Goal: Complete application form: Complete application form

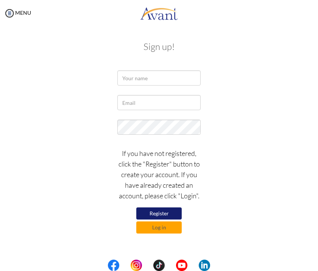
click at [136, 86] on div at bounding box center [159, 79] width 95 height 19
click at [136, 83] on input "text" at bounding box center [158, 77] width 83 height 15
click at [163, 208] on button "Register" at bounding box center [158, 213] width 45 height 12
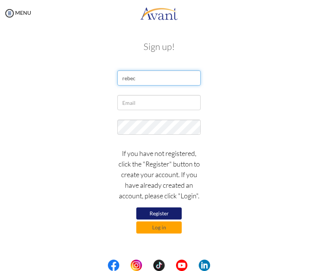
click at [162, 78] on input "rebec" at bounding box center [158, 77] width 83 height 15
type input "r"
type input "Rebeca Almeida"
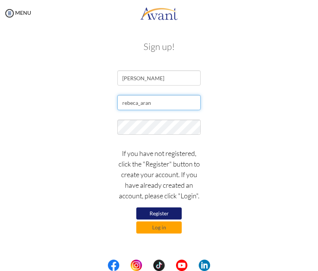
type input "[EMAIL_ADDRESS][DOMAIN_NAME]"
click at [164, 217] on button "Register" at bounding box center [158, 213] width 45 height 12
click at [161, 228] on button "Log in" at bounding box center [158, 227] width 45 height 12
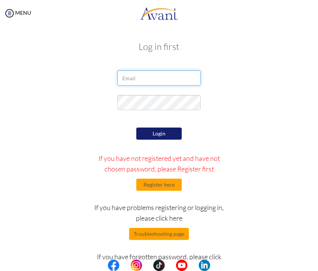
click at [131, 81] on input "email" at bounding box center [158, 77] width 83 height 15
type input "[EMAIL_ADDRESS][DOMAIN_NAME]"
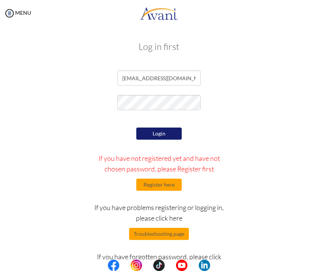
click at [150, 135] on button "Login" at bounding box center [158, 134] width 45 height 12
click at [69, 110] on div at bounding box center [159, 104] width 284 height 19
click at [159, 136] on button "Login" at bounding box center [158, 134] width 45 height 12
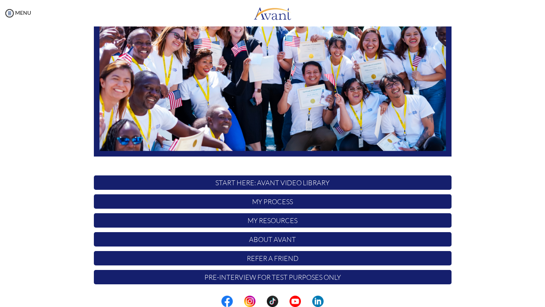
scroll to position [113, 0]
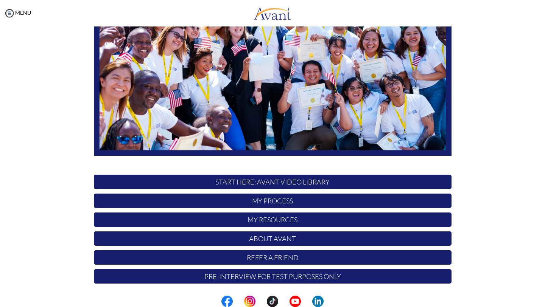
click at [260, 185] on p "START HERE: Avant Video Library" at bounding box center [273, 182] width 358 height 14
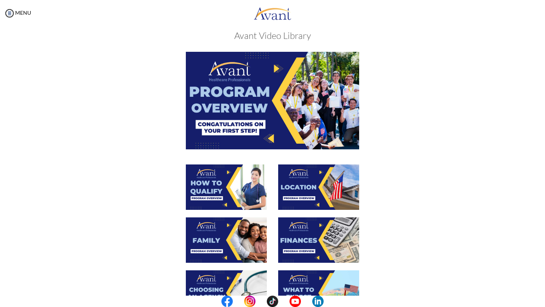
scroll to position [12, 0]
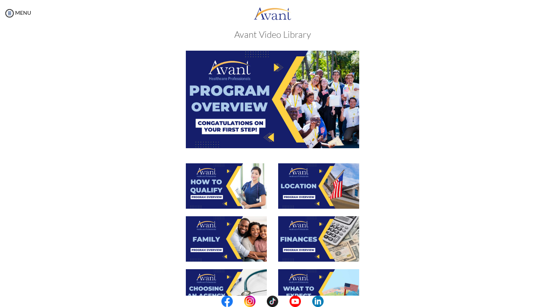
click at [266, 88] on img at bounding box center [272, 99] width 173 height 97
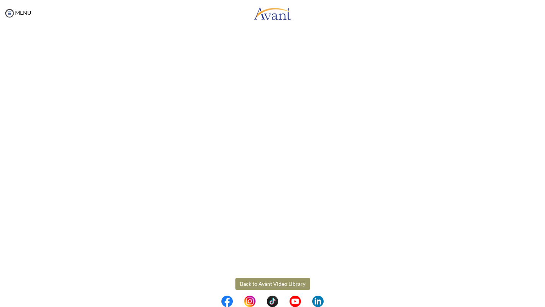
scroll to position [58, 0]
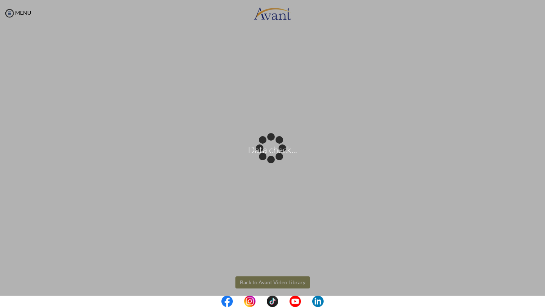
click at [318, 269] on body "Data check... Maintenance break. Please come back in 2 hours. MENU My Status Wh…" at bounding box center [272, 153] width 545 height 307
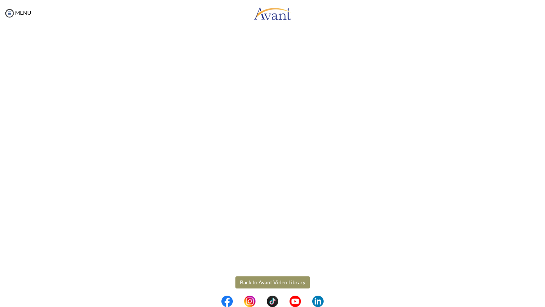
scroll to position [65, 0]
click at [302, 271] on body "Maintenance break. Please come back in 2 hours. MENU My Status What is the next…" at bounding box center [272, 153] width 545 height 307
click at [271, 271] on button "Back to Avant Video Library" at bounding box center [272, 276] width 75 height 12
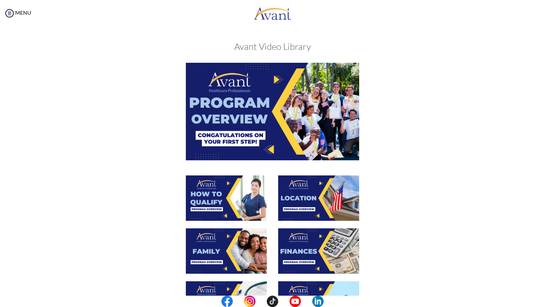
click at [243, 192] on img at bounding box center [226, 198] width 81 height 45
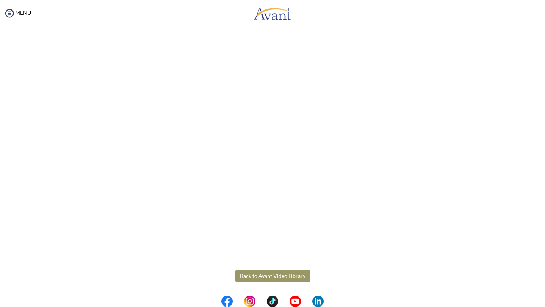
click at [294, 271] on body "Maintenance break. Please come back in 2 hours. MENU My Status What is the next…" at bounding box center [272, 153] width 545 height 307
click at [268, 271] on button "Back to Avant Video Library" at bounding box center [272, 276] width 75 height 12
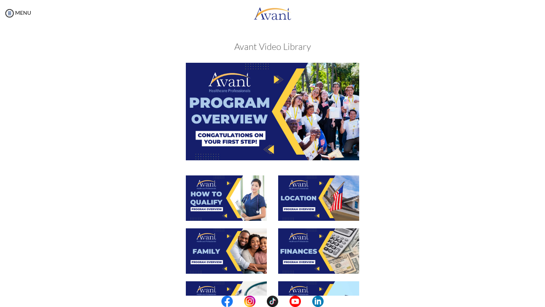
click at [318, 203] on img at bounding box center [318, 198] width 81 height 45
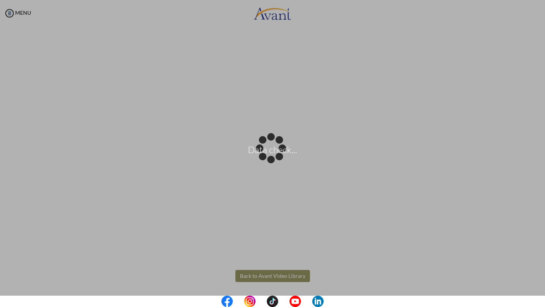
click at [293, 271] on body "Data check... Maintenance break. Please come back in 2 hours. MENU My Status Wh…" at bounding box center [272, 153] width 545 height 307
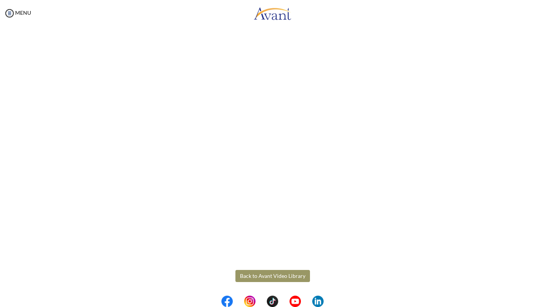
click at [263, 271] on button "Back to Avant Video Library" at bounding box center [272, 276] width 75 height 12
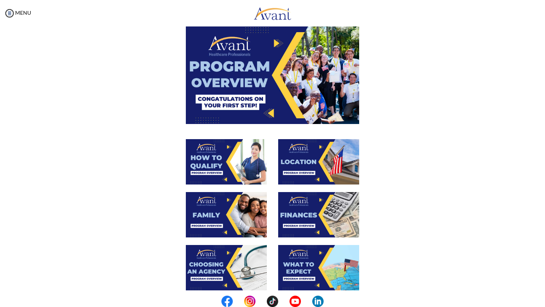
scroll to position [39, 0]
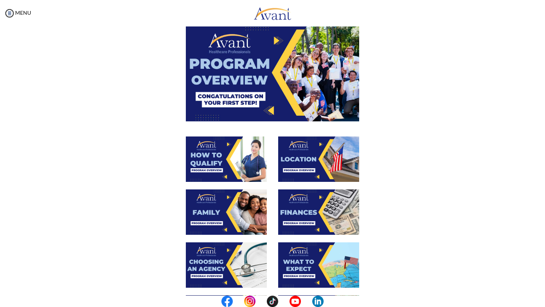
click at [232, 214] on img at bounding box center [226, 212] width 81 height 45
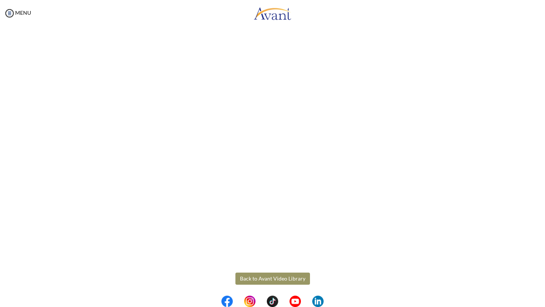
scroll to position [145, 0]
click at [290, 271] on body "Maintenance break. Please come back in 2 hours. MENU My Status What is the next…" at bounding box center [272, 153] width 545 height 307
click at [290, 271] on button "Back to Avant Video Library" at bounding box center [272, 276] width 75 height 12
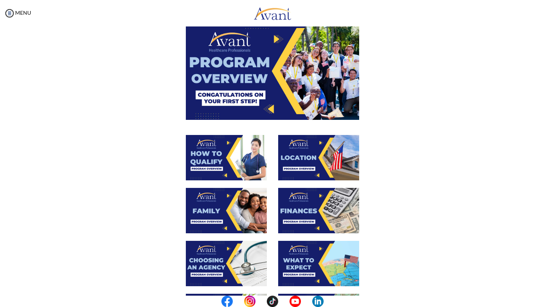
scroll to position [48, 0]
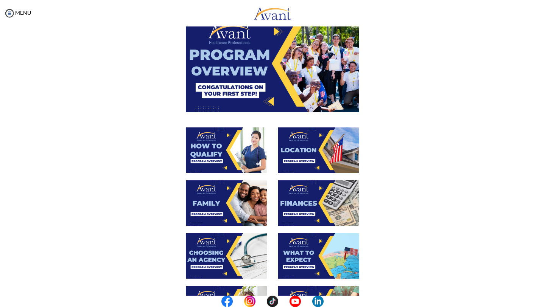
click at [306, 203] on img at bounding box center [318, 203] width 81 height 45
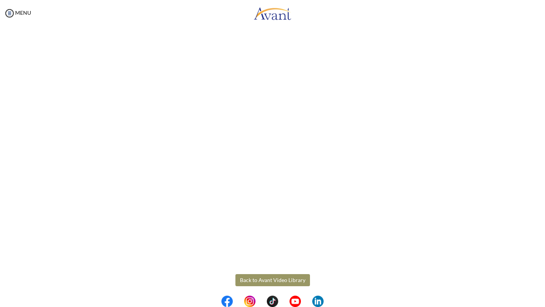
scroll to position [61, 0]
click at [263, 271] on body "Maintenance break. Please come back in 2 hours. MENU My Status What is the next…" at bounding box center [272, 153] width 545 height 307
click at [271, 271] on button "Back to Avant Video Library" at bounding box center [272, 280] width 75 height 12
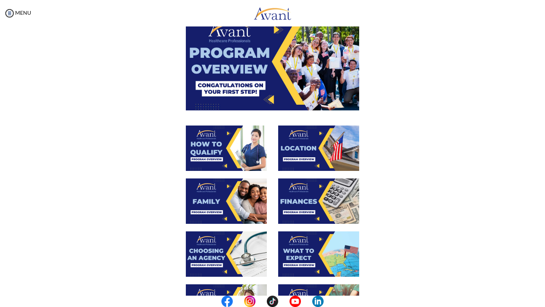
scroll to position [55, 0]
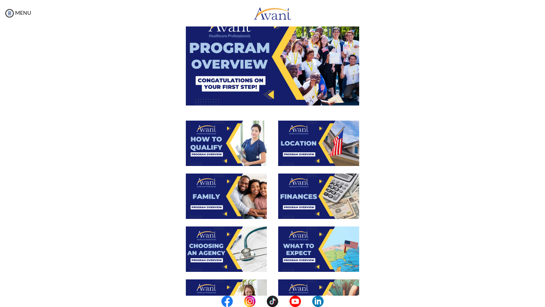
click at [243, 233] on img at bounding box center [226, 249] width 81 height 45
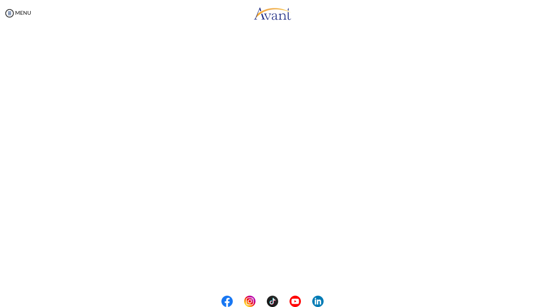
scroll to position [146, 0]
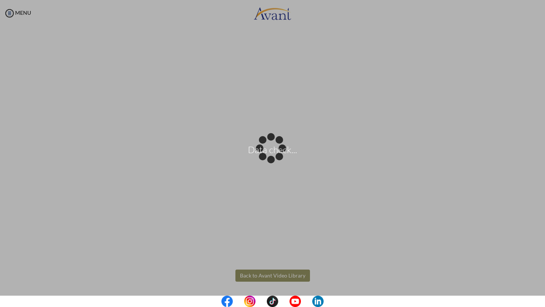
click at [301, 271] on body "Data check... Maintenance break. Please come back in 2 hours. MENU My Status Wh…" at bounding box center [272, 153] width 545 height 307
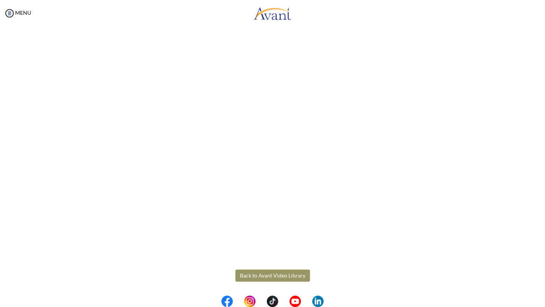
click at [285, 271] on button "Back to Avant Video Library" at bounding box center [272, 276] width 75 height 12
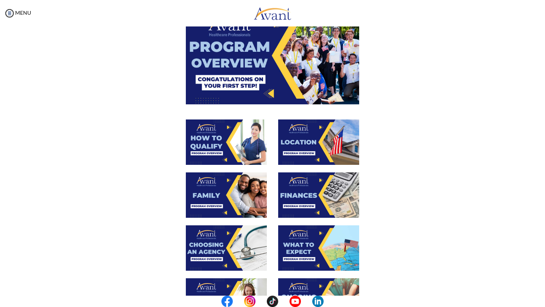
scroll to position [60, 0]
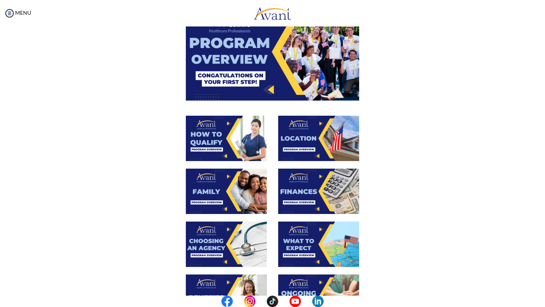
click at [314, 243] on img at bounding box center [318, 244] width 81 height 45
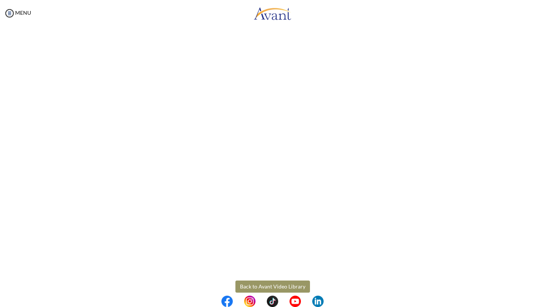
scroll to position [146, 0]
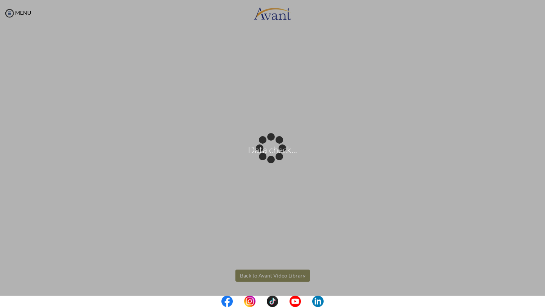
click at [301, 271] on body "Data check... Maintenance break. Please come back in 2 hours. MENU My Status Wh…" at bounding box center [272, 153] width 545 height 307
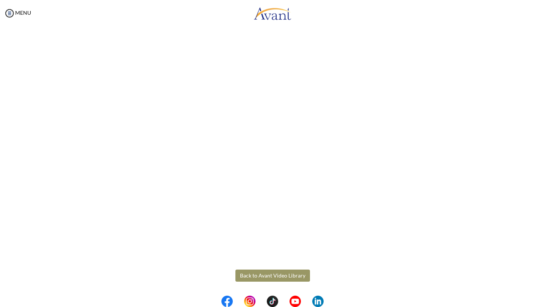
click at [280, 271] on button "Back to Avant Video Library" at bounding box center [272, 276] width 75 height 12
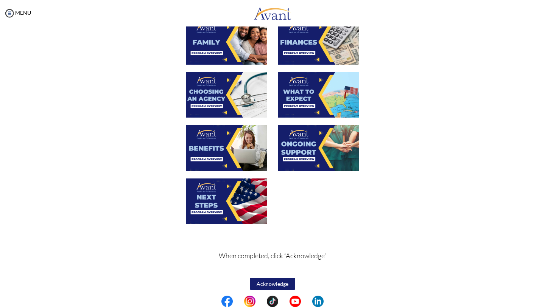
scroll to position [213, 0]
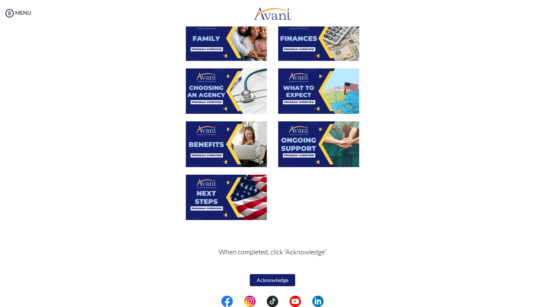
click at [229, 143] on img at bounding box center [226, 144] width 81 height 45
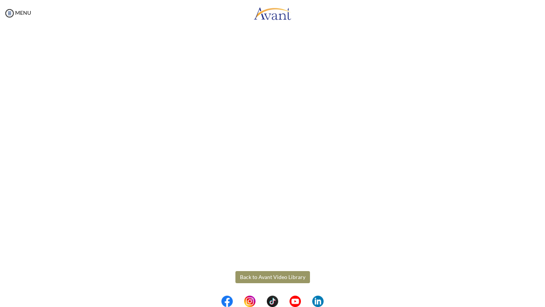
scroll to position [146, 0]
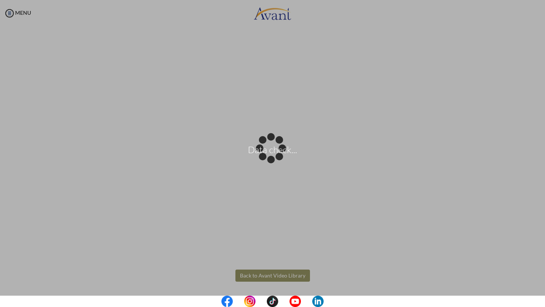
click at [279, 271] on body "Data check... Maintenance break. Please come back in 2 hours. MENU My Status Wh…" at bounding box center [272, 153] width 545 height 307
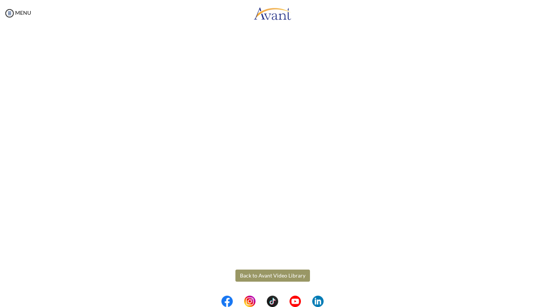
click at [265, 271] on button "Back to Avant Video Library" at bounding box center [272, 276] width 75 height 12
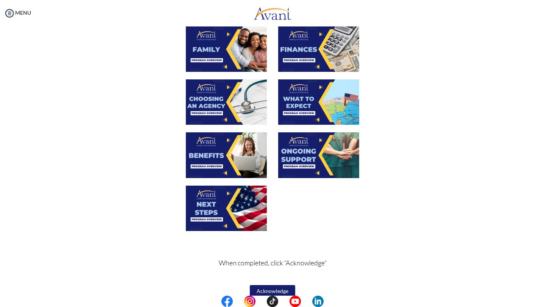
scroll to position [203, 0]
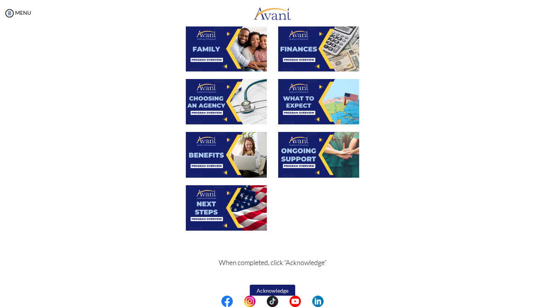
click at [311, 156] on img at bounding box center [318, 154] width 81 height 45
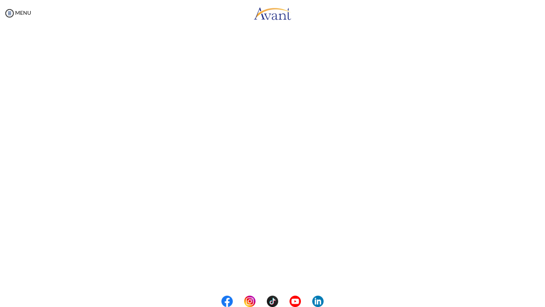
scroll to position [146, 0]
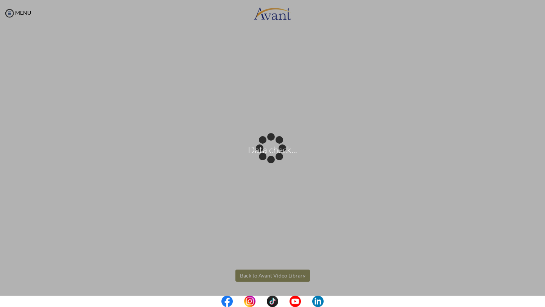
click at [267, 271] on body "Data check... Maintenance break. Please come back in 2 hours. MENU My Status Wh…" at bounding box center [272, 153] width 545 height 307
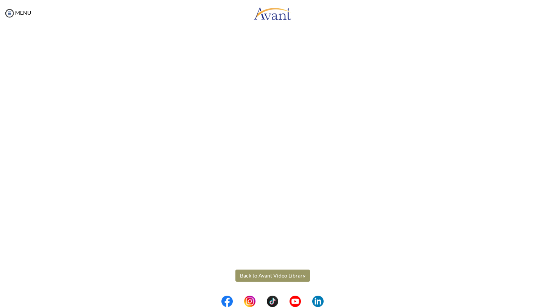
click at [268, 271] on button "Back to Avant Video Library" at bounding box center [272, 276] width 75 height 12
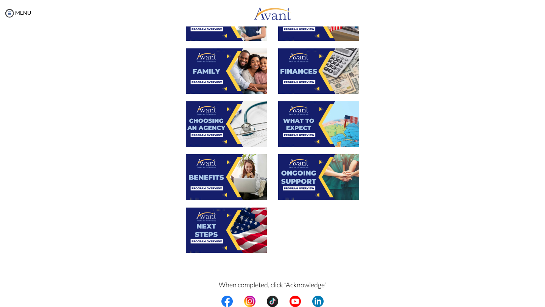
scroll to position [184, 0]
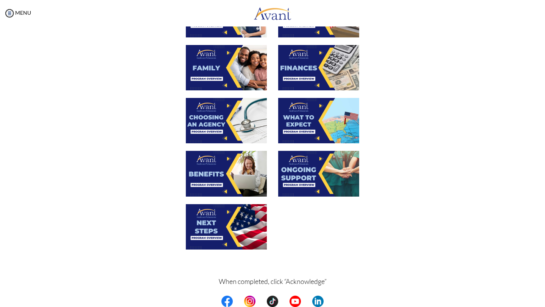
click at [223, 220] on img at bounding box center [226, 226] width 81 height 45
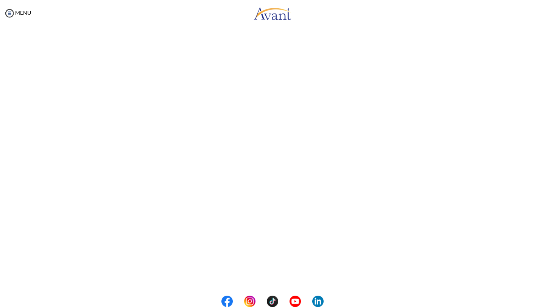
scroll to position [146, 0]
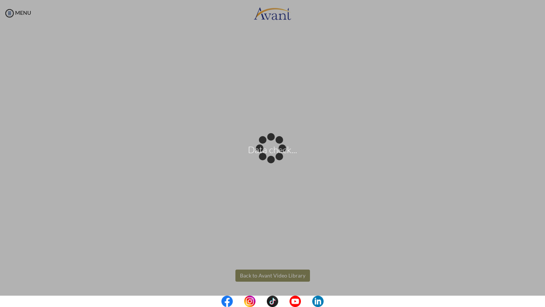
click at [274, 271] on body "Data check... Maintenance break. Please come back in 2 hours. MENU My Status Wh…" at bounding box center [272, 153] width 545 height 307
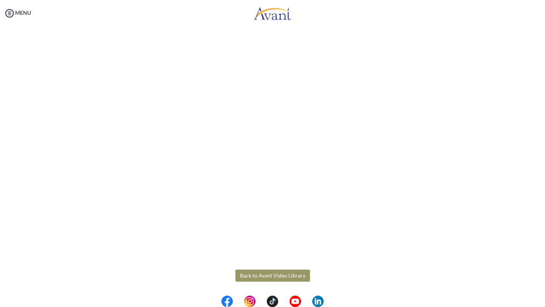
click at [273, 271] on button "Back to Avant Video Library" at bounding box center [272, 276] width 75 height 12
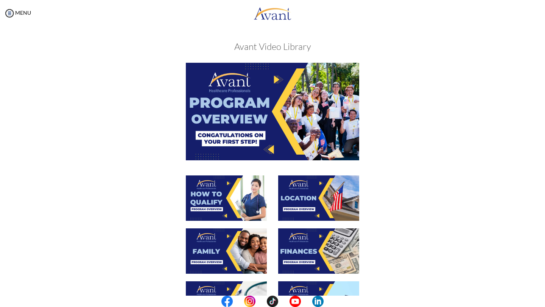
scroll to position [213, 0]
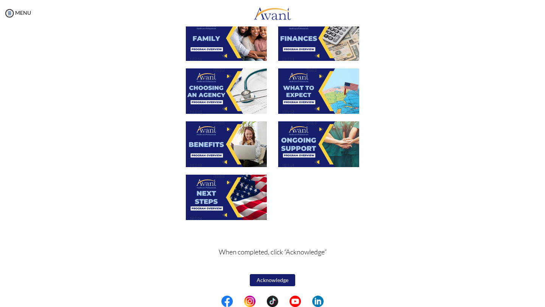
click at [275, 271] on button "Acknowledge" at bounding box center [272, 280] width 45 height 12
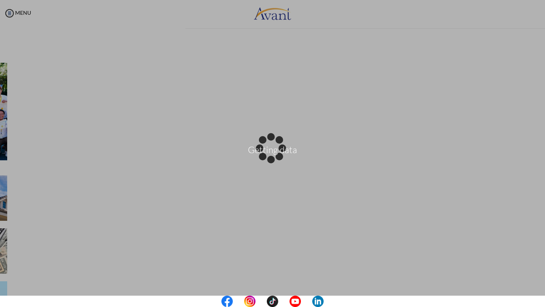
scroll to position [214, 0]
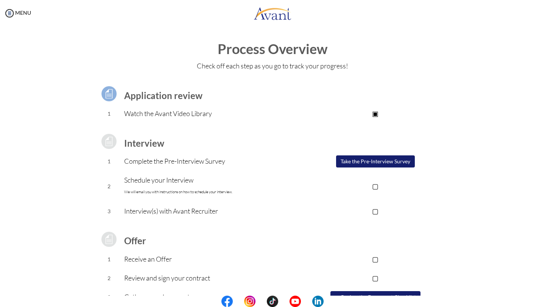
click at [318, 163] on button "Take the Pre-Interview Survey" at bounding box center [375, 162] width 79 height 12
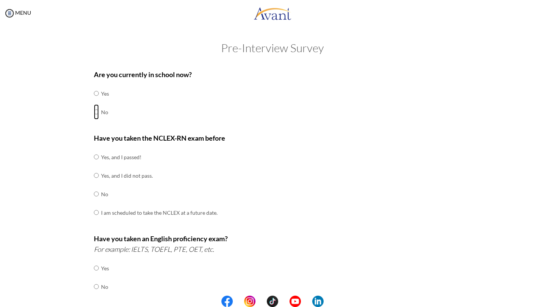
click at [95, 113] on input "radio" at bounding box center [96, 111] width 5 height 15
radio input "true"
click at [96, 156] on input "radio" at bounding box center [96, 157] width 5 height 15
radio input "true"
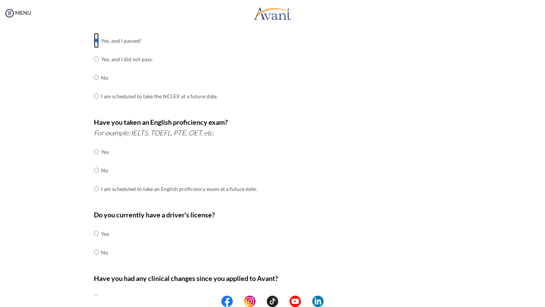
scroll to position [120, 0]
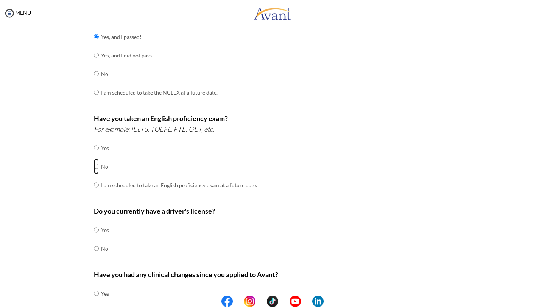
click at [96, 166] on input "radio" at bounding box center [96, 166] width 5 height 15
radio input "true"
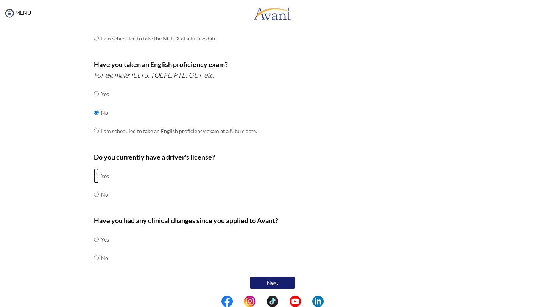
click at [95, 175] on input "radio" at bounding box center [96, 175] width 5 height 15
radio input "true"
click at [96, 257] on input "radio" at bounding box center [96, 258] width 5 height 15
radio input "true"
click at [272, 271] on button "Next" at bounding box center [272, 283] width 45 height 12
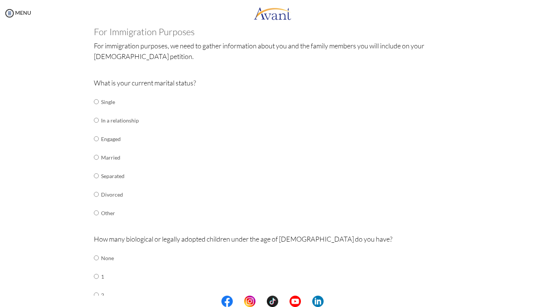
scroll to position [47, 0]
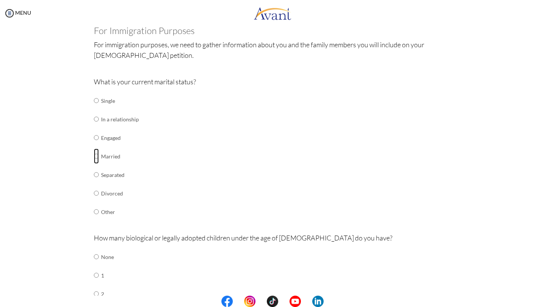
click at [97, 156] on input "radio" at bounding box center [96, 156] width 5 height 15
radio input "true"
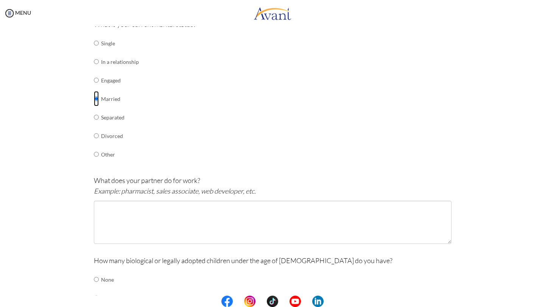
scroll to position [116, 0]
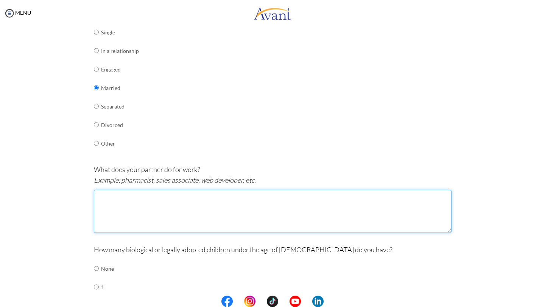
click at [158, 199] on textarea at bounding box center [273, 211] width 358 height 43
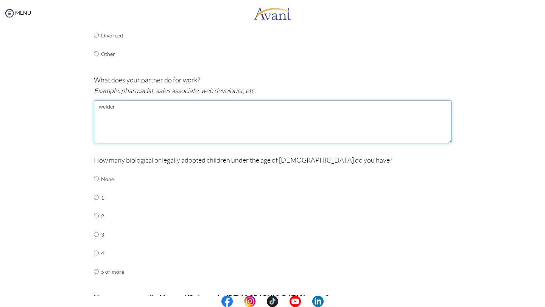
scroll to position [209, 0]
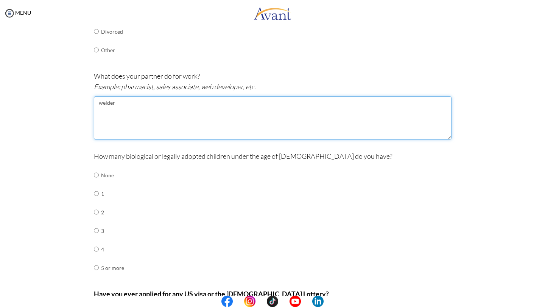
type textarea "welder"
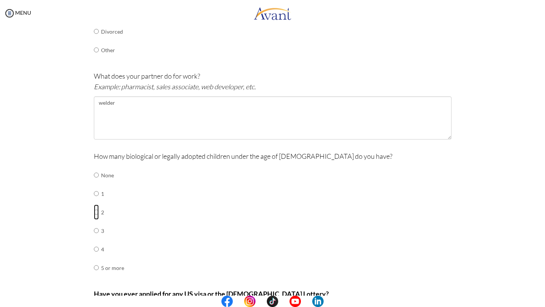
click at [96, 210] on input "radio" at bounding box center [96, 212] width 5 height 15
radio input "true"
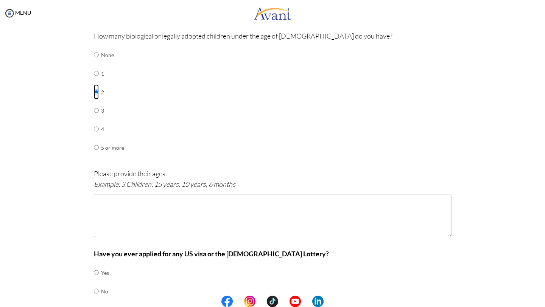
scroll to position [363, 0]
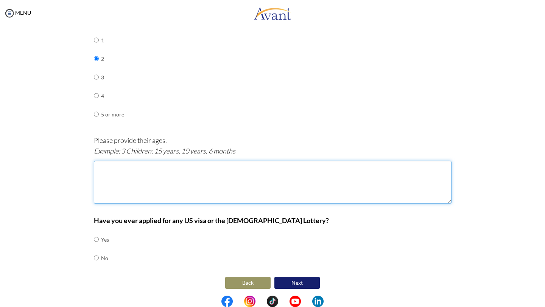
click at [166, 182] on textarea at bounding box center [273, 182] width 358 height 43
click at [115, 166] on textarea "8 years and 6 years old" at bounding box center [273, 182] width 358 height 43
click at [149, 179] on textarea "8 years old and 6 years old" at bounding box center [273, 182] width 358 height 43
type textarea "8 years old and 6 years old"
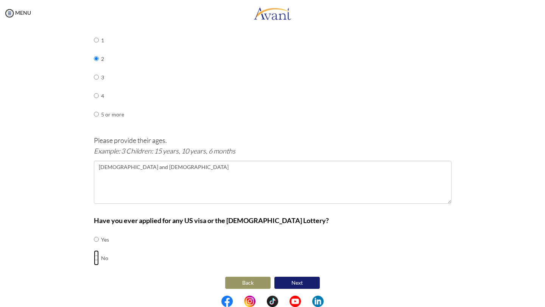
click at [96, 257] on input "radio" at bounding box center [96, 258] width 5 height 15
radio input "true"
click at [304, 271] on button "Next" at bounding box center [296, 283] width 45 height 12
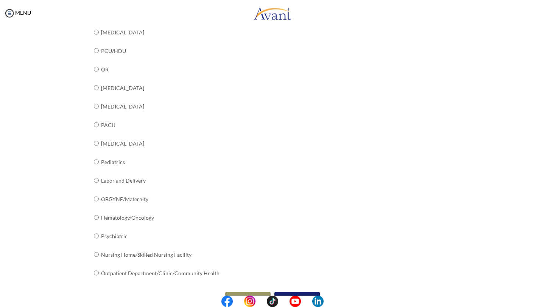
scroll to position [238, 0]
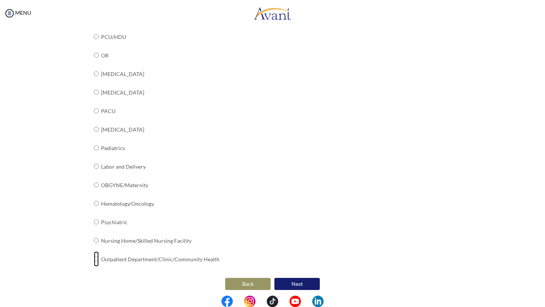
click at [97, 255] on input "radio" at bounding box center [96, 259] width 5 height 15
radio input "true"
click at [301, 271] on button "Next" at bounding box center [296, 284] width 45 height 12
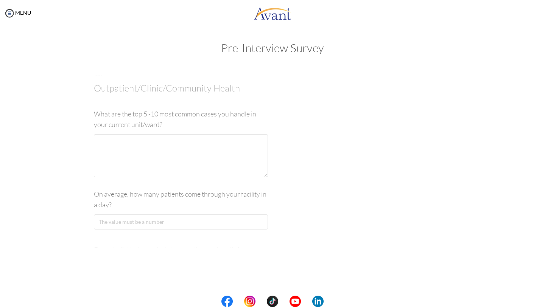
scroll to position [0, 0]
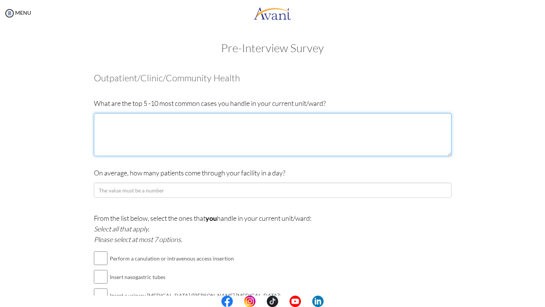
click at [295, 117] on textarea at bounding box center [273, 134] width 358 height 43
type textarea "CHF, COPD, PALLIATIVE CARE, PNEUMONIA, UTIS"
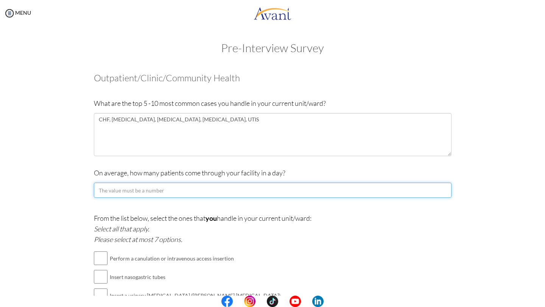
click at [256, 189] on input "number" at bounding box center [273, 190] width 358 height 15
click at [259, 194] on input "number" at bounding box center [273, 190] width 358 height 15
click at [197, 195] on input "number" at bounding box center [273, 190] width 358 height 15
type input "5"
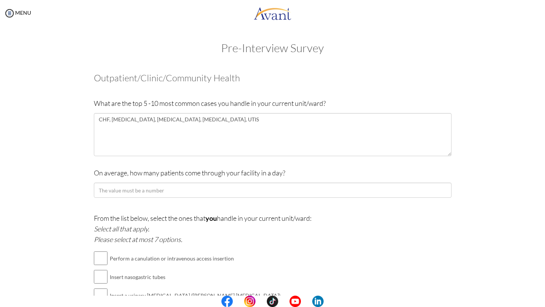
click at [261, 238] on p "From the list below, select the ones that you handle in your current unit/ward:…" at bounding box center [273, 229] width 358 height 32
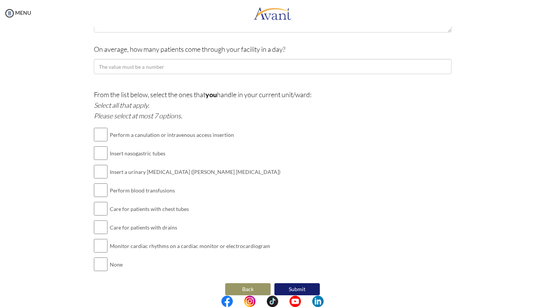
scroll to position [131, 0]
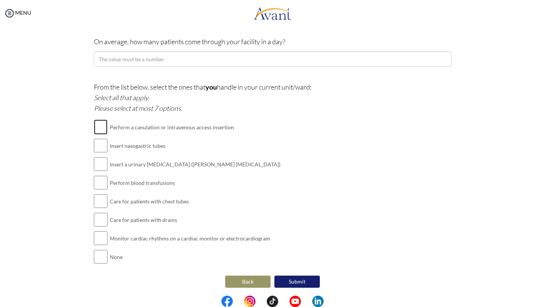
click at [100, 130] on input "checkbox" at bounding box center [101, 127] width 14 height 15
checkbox input "true"
click at [100, 146] on input "checkbox" at bounding box center [101, 145] width 14 height 15
checkbox input "true"
click at [100, 164] on input "checkbox" at bounding box center [101, 164] width 14 height 15
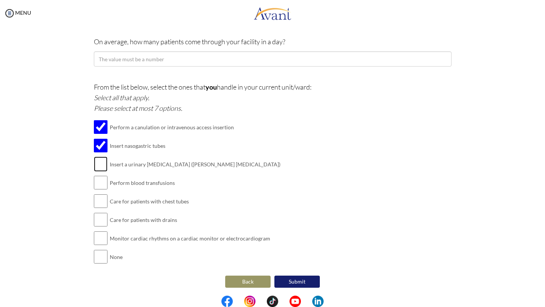
checkbox input "true"
click at [102, 185] on input "checkbox" at bounding box center [101, 182] width 14 height 15
checkbox input "true"
click at [103, 203] on input "checkbox" at bounding box center [101, 201] width 14 height 15
checkbox input "true"
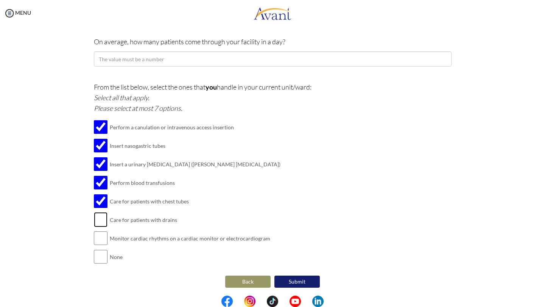
click at [100, 221] on input "checkbox" at bounding box center [101, 219] width 14 height 15
checkbox input "true"
click at [100, 240] on input "checkbox" at bounding box center [101, 238] width 14 height 15
checkbox input "true"
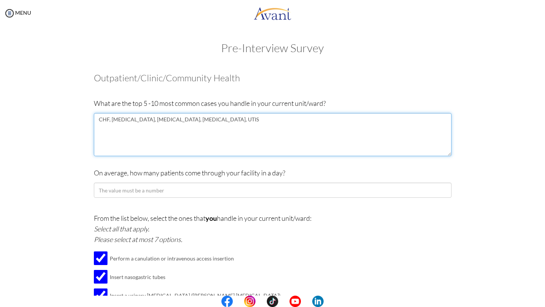
click at [232, 117] on textarea "CHF, COPD, PALLIATIVE CARE, PNEUMONIA, UTIS" at bounding box center [273, 134] width 358 height 43
click at [216, 118] on textarea "CHF, COPD, PALLIATIVE CARE, PNEUMONIA, UTIS, OSTOMY CARE" at bounding box center [273, 134] width 358 height 43
click at [219, 118] on textarea "CHF, COPD, PALLIATIVE CARE, PNEUMONIA, UTIS, OSTOMY CARE" at bounding box center [273, 134] width 358 height 43
click at [248, 120] on textarea "CHF, COPD, PALLIATIVE CARE, PNEUMONIA, IV ANTIBIOTICS (PICC LINE, PORTH-A-CATH,…" at bounding box center [273, 134] width 358 height 43
click at [251, 121] on textarea "CHF, COPD, PALLIATIVE CARE, PNEUMONIA, IV ANTIBIOTICS (PICC LINE, PORTH-A-CATH,…" at bounding box center [273, 134] width 358 height 43
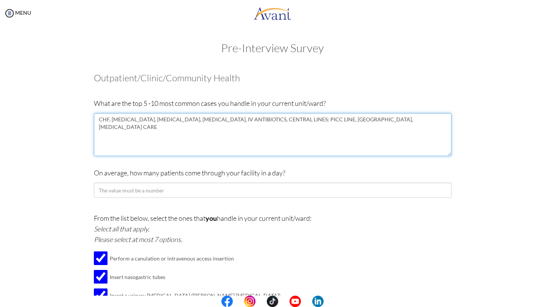
click at [318, 122] on textarea "CHF, COPD, PALLIATIVE CARE, PNEUMONIA, IV ANTIBIOTICS, CENTRAL LINES: PICC LINE…" at bounding box center [273, 134] width 358 height 43
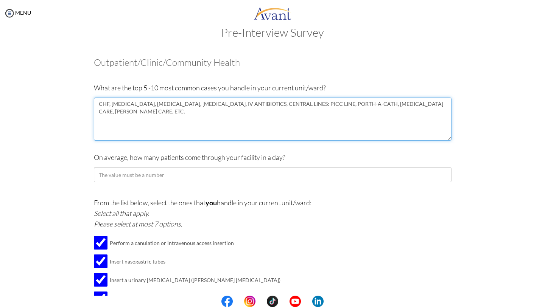
scroll to position [16, 0]
click at [206, 106] on textarea "CHF, COPD, PALLIATIVE CARE, PNEUMONIA, IV ANTIBIOTICS, CENTRAL LINES: PICC LINE…" at bounding box center [273, 118] width 358 height 43
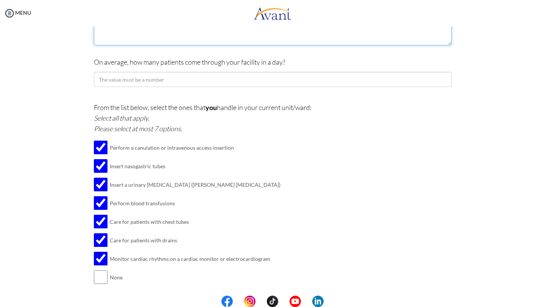
scroll to position [131, 0]
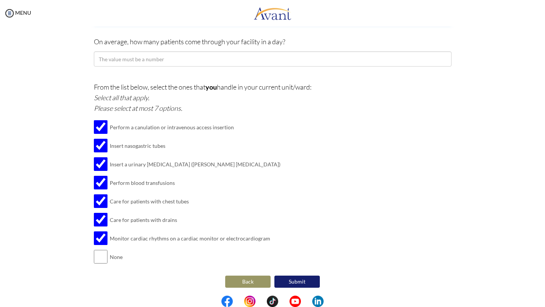
type textarea "CHF, COPD, PALLIATIVE CARE, PNEUMONIA, IV ANTIBIOTICS, CENTRAL LINES: PICC LINE…"
click at [292, 271] on button "Submit" at bounding box center [296, 282] width 45 height 12
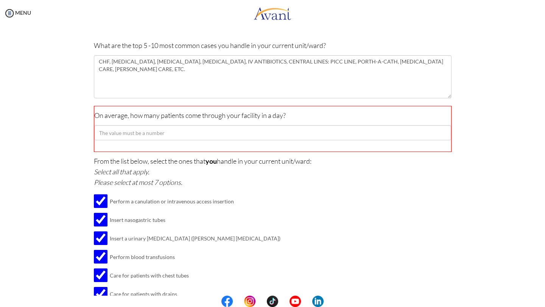
scroll to position [50, 0]
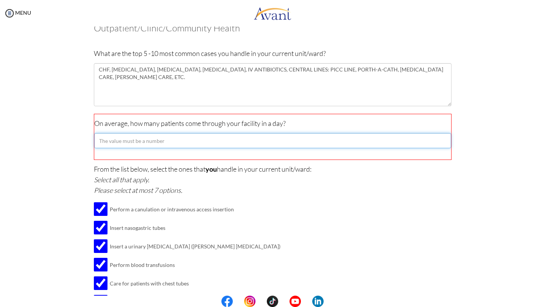
click at [164, 137] on input "number" at bounding box center [272, 140] width 357 height 15
drag, startPoint x: 140, startPoint y: 138, endPoint x: 90, endPoint y: 136, distance: 50.0
click at [90, 137] on div "Are you currently in school now? Yes No Have you taken the NCLEX-RN exam before…" at bounding box center [272, 194] width 369 height 357
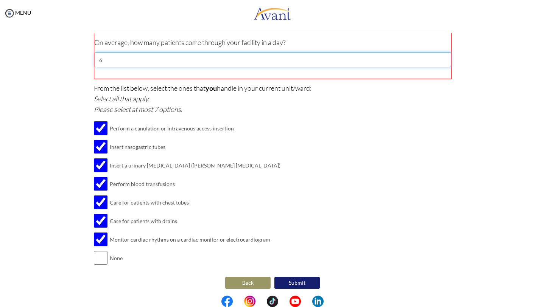
scroll to position [132, 0]
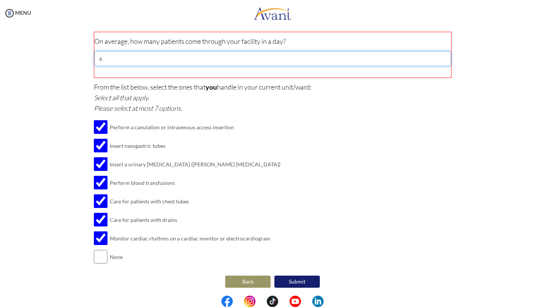
type input "6"
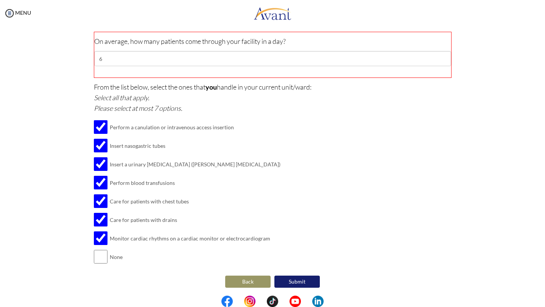
click at [300, 271] on button "Submit" at bounding box center [296, 282] width 45 height 12
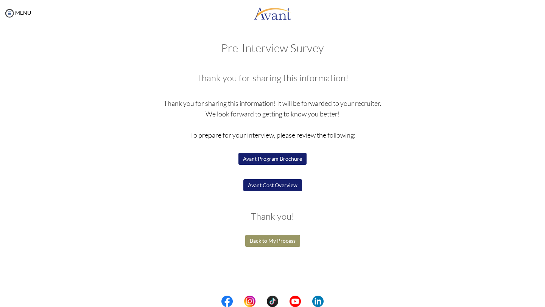
click at [266, 157] on button "Avant Program Brochure" at bounding box center [272, 159] width 68 height 12
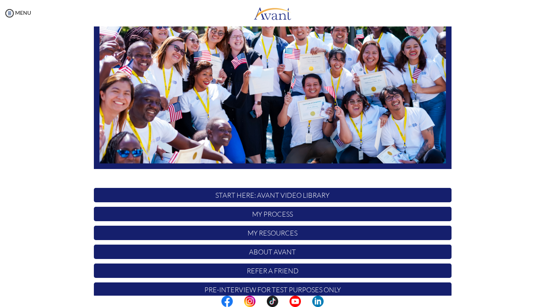
scroll to position [113, 0]
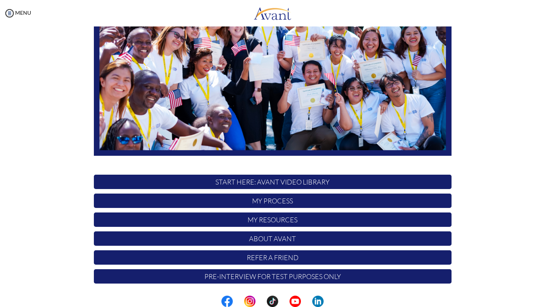
click at [262, 201] on p "My Process" at bounding box center [273, 201] width 358 height 14
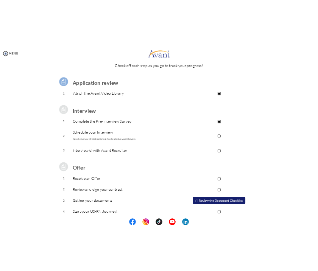
scroll to position [37, 0]
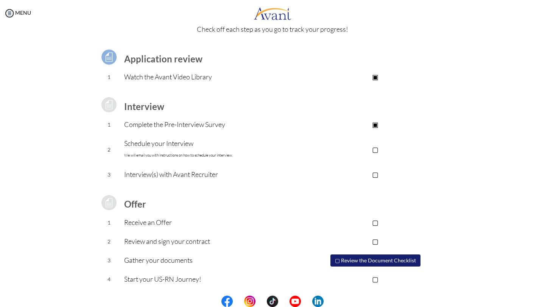
click at [159, 126] on p "Complete the Pre-Interview Survey" at bounding box center [211, 124] width 175 height 11
click at [160, 146] on p "Schedule your Interview We will email you with instructions on how to schedule …" at bounding box center [211, 149] width 175 height 23
click at [378, 148] on p "▢" at bounding box center [375, 149] width 152 height 11
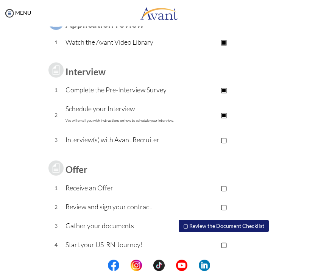
scroll to position [73, 0]
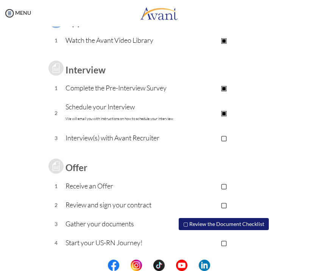
click at [203, 224] on button "▢ Review the Document Checklist" at bounding box center [224, 224] width 90 height 12
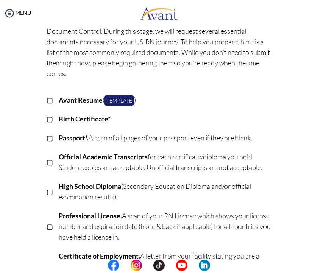
scroll to position [54, 0]
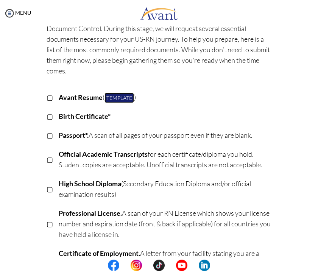
click at [123, 100] on link "Template" at bounding box center [119, 98] width 30 height 10
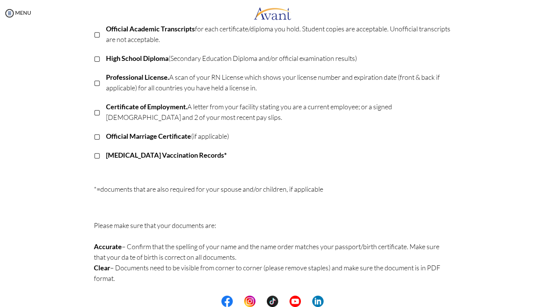
scroll to position [0, 0]
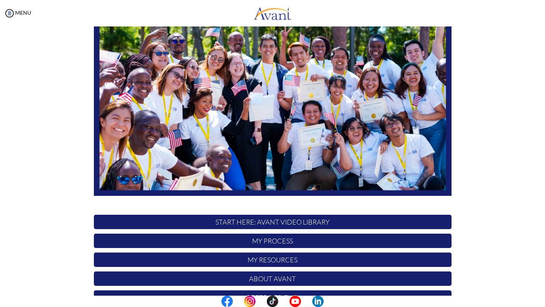
scroll to position [113, 0]
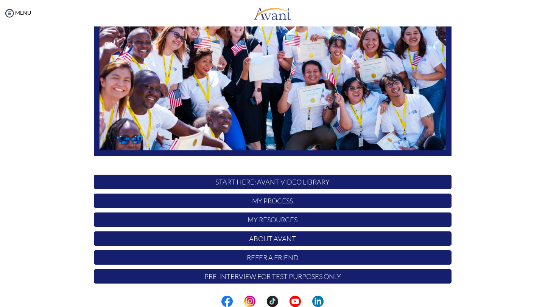
click at [0, 0] on div at bounding box center [0, 0] width 0 height 0
click at [270, 202] on p "My Process" at bounding box center [273, 201] width 358 height 14
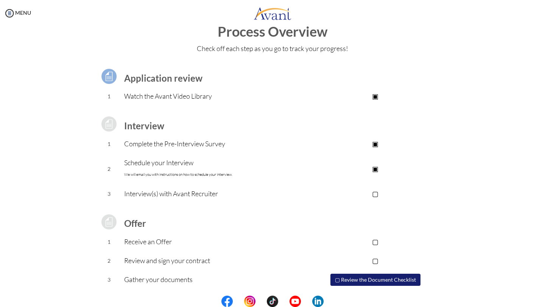
scroll to position [18, 0]
click at [220, 143] on p "Complete the Pre-Interview Survey" at bounding box center [211, 143] width 175 height 11
click at [377, 145] on p "▣" at bounding box center [375, 143] width 152 height 11
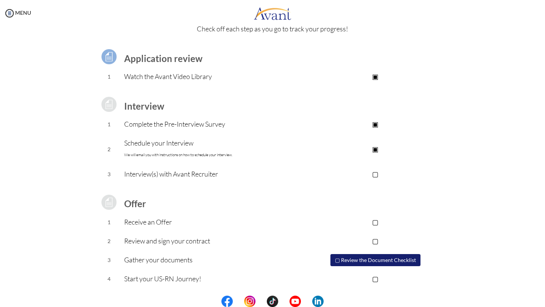
scroll to position [0, 0]
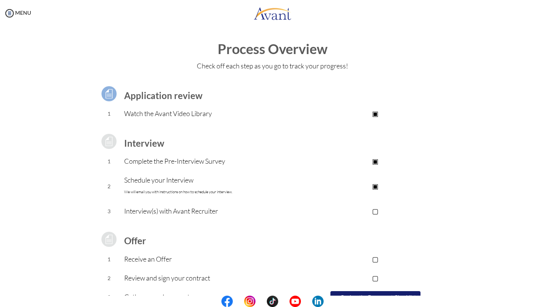
scroll to position [37, 0]
click at [23, 12] on link "MENU" at bounding box center [17, 12] width 27 height 6
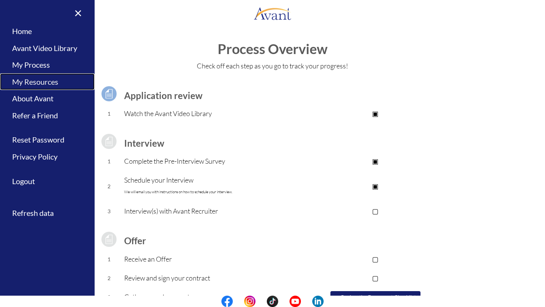
click at [44, 81] on link "My Resources" at bounding box center [47, 81] width 95 height 17
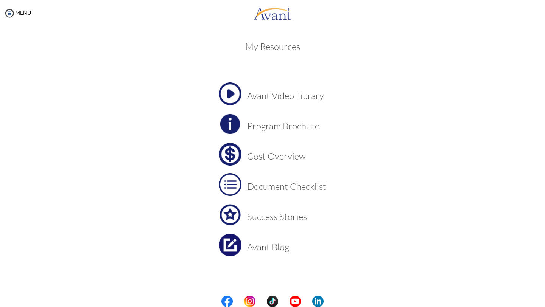
click at [248, 154] on h3 "Cost Overview" at bounding box center [286, 156] width 79 height 10
click at [234, 154] on img at bounding box center [230, 154] width 23 height 23
click at [250, 184] on h3 "Document Checklist" at bounding box center [286, 187] width 79 height 10
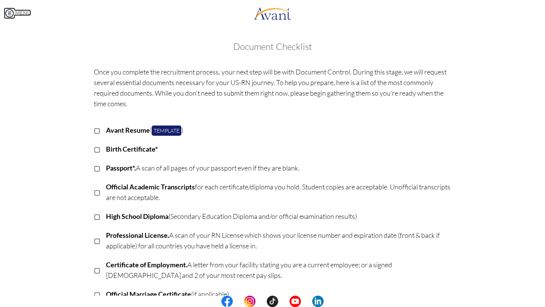
click at [16, 14] on link "MENU" at bounding box center [17, 12] width 27 height 6
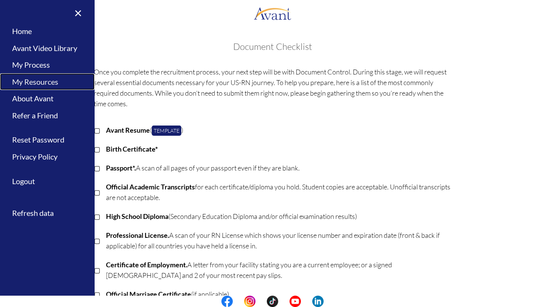
click at [49, 83] on link "My Resources" at bounding box center [47, 81] width 95 height 17
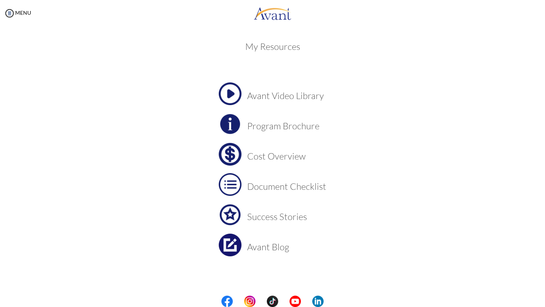
click at [287, 221] on h3 "Success Stories" at bounding box center [286, 217] width 79 height 10
click at [240, 239] on img at bounding box center [230, 245] width 23 height 23
